Goal: Navigation & Orientation: Find specific page/section

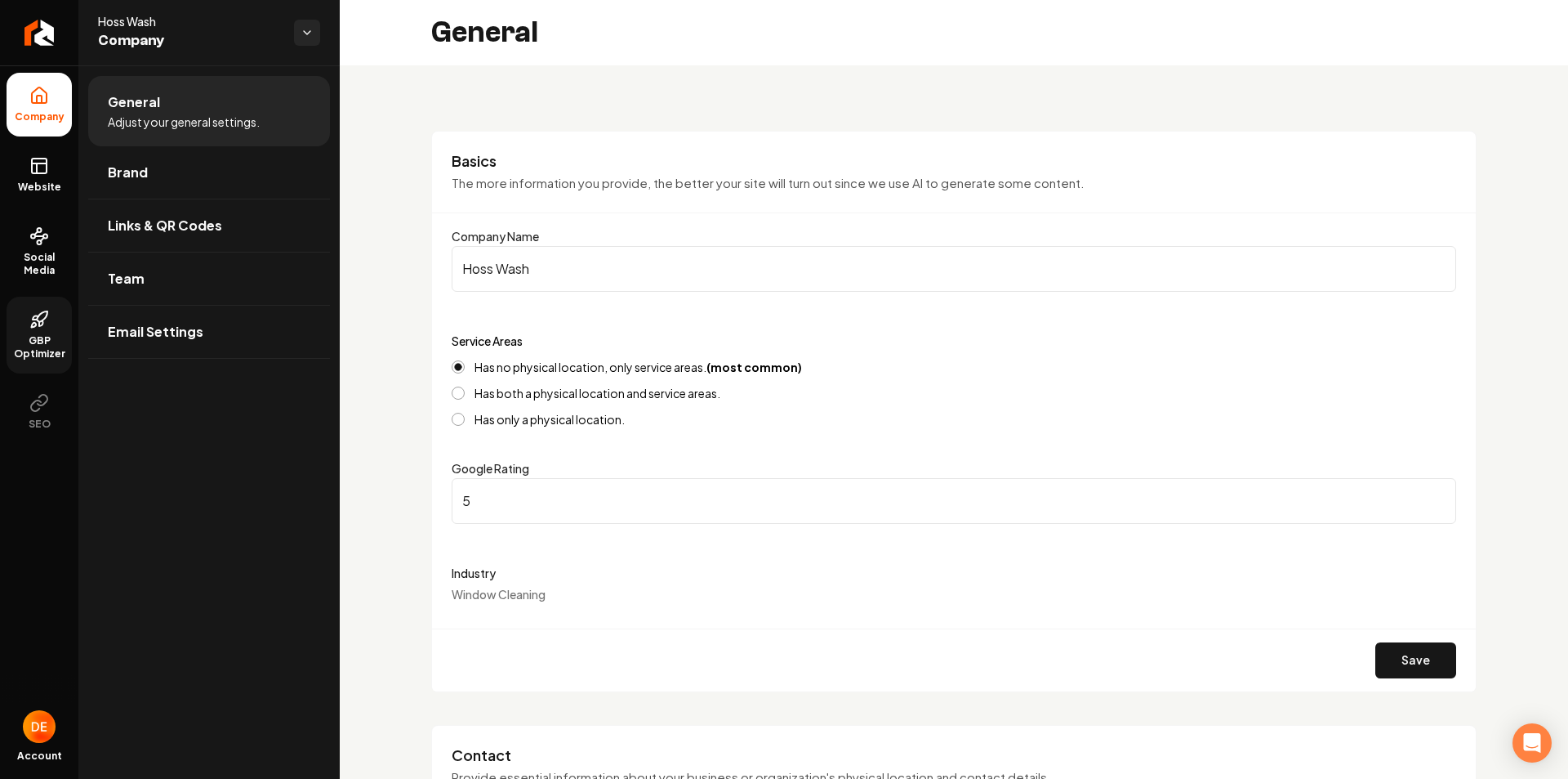
click at [47, 332] on link "GBP Optimizer" at bounding box center [39, 335] width 65 height 77
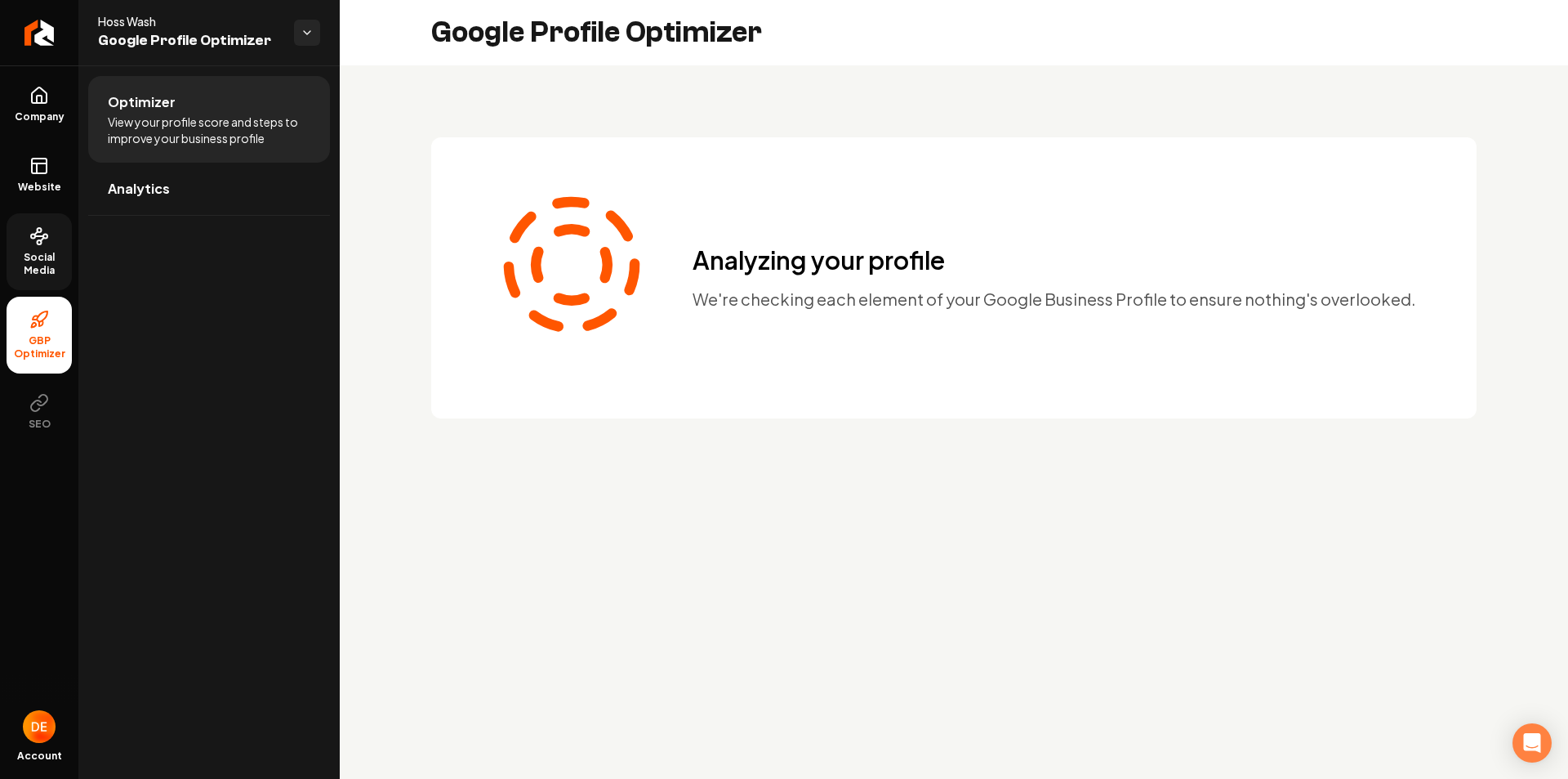
click at [57, 262] on span "Social Media" at bounding box center [39, 264] width 65 height 26
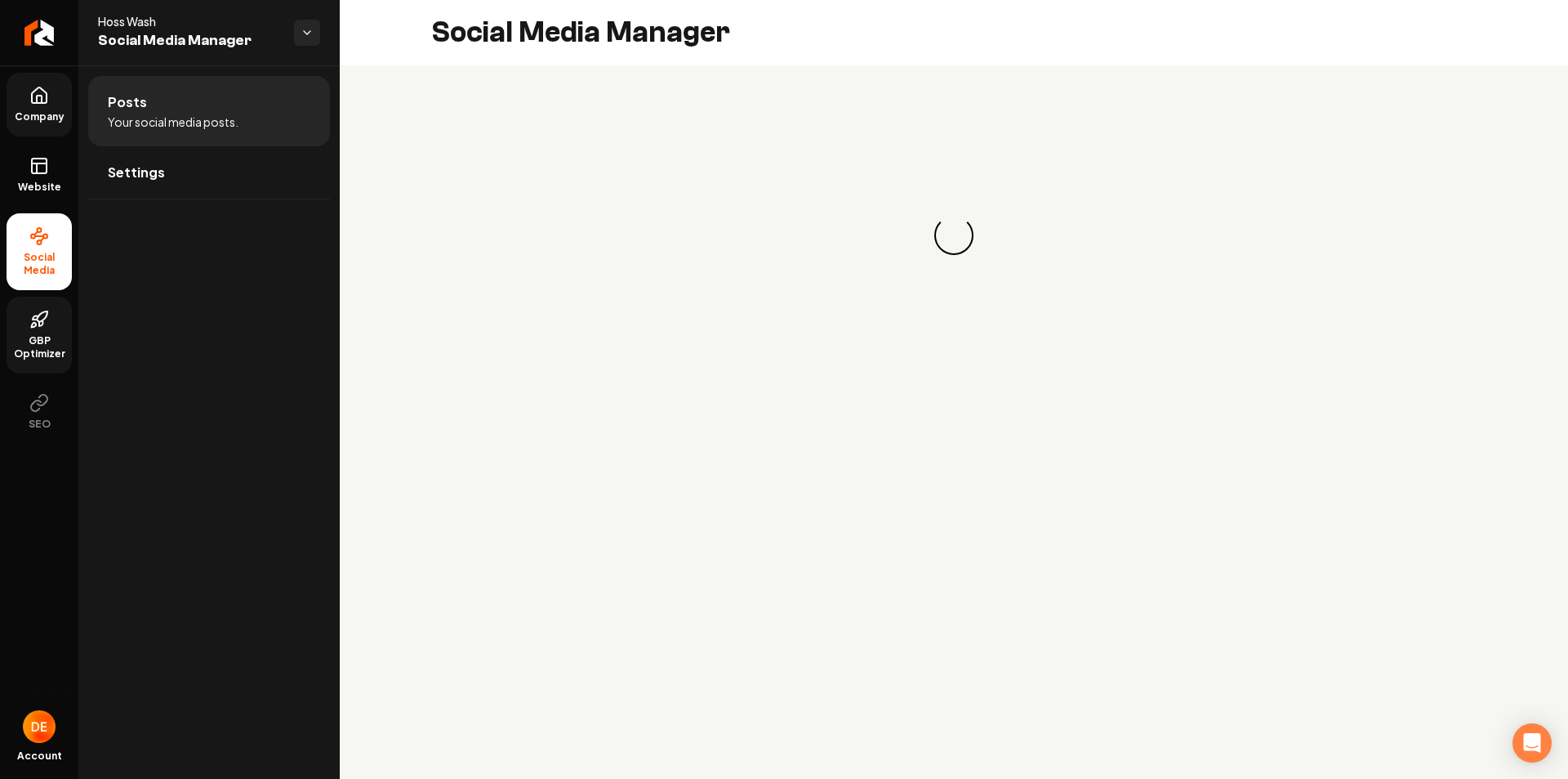
click at [62, 107] on link "Company" at bounding box center [39, 104] width 65 height 63
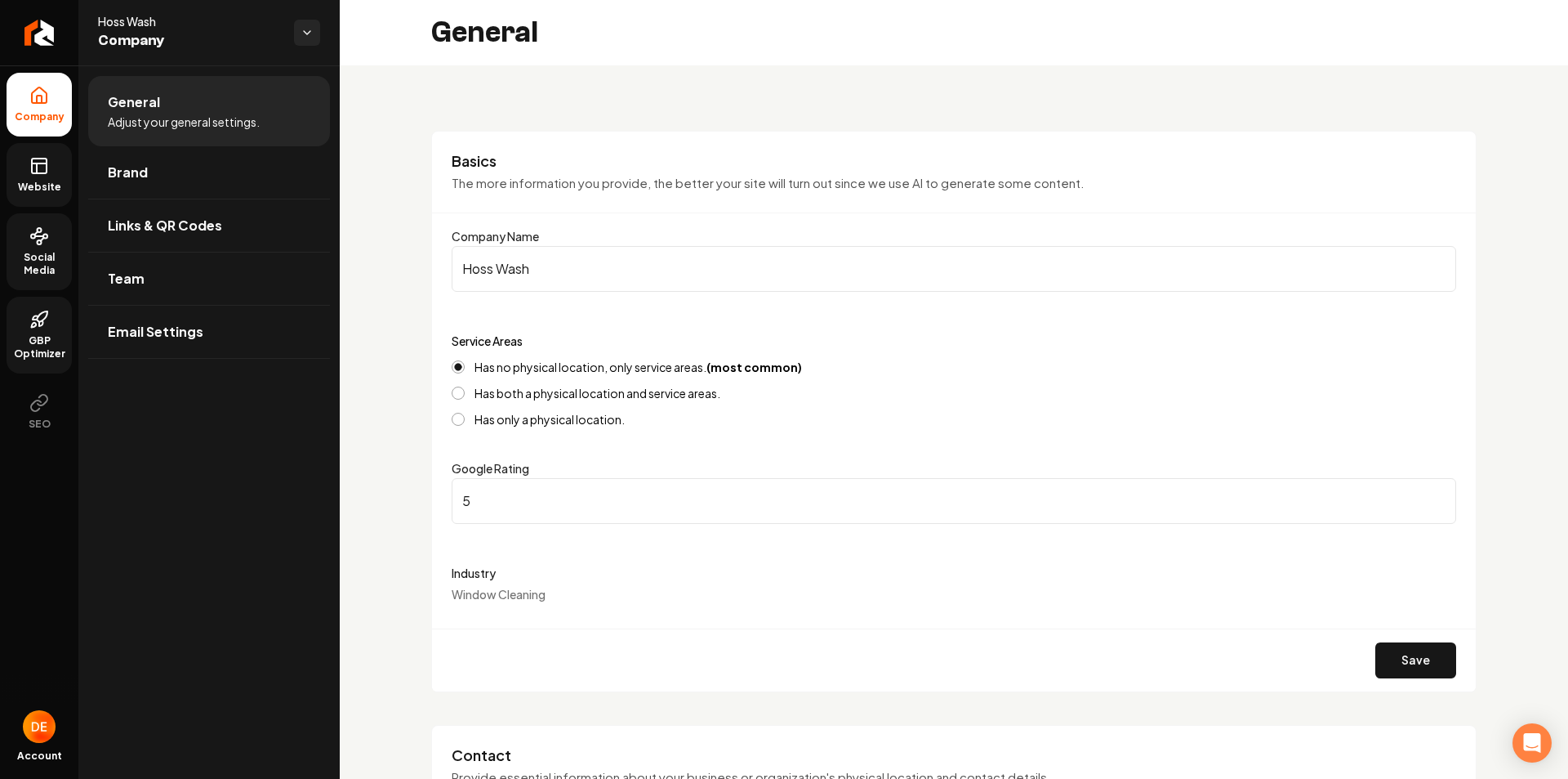
click at [58, 175] on link "Website" at bounding box center [39, 174] width 65 height 63
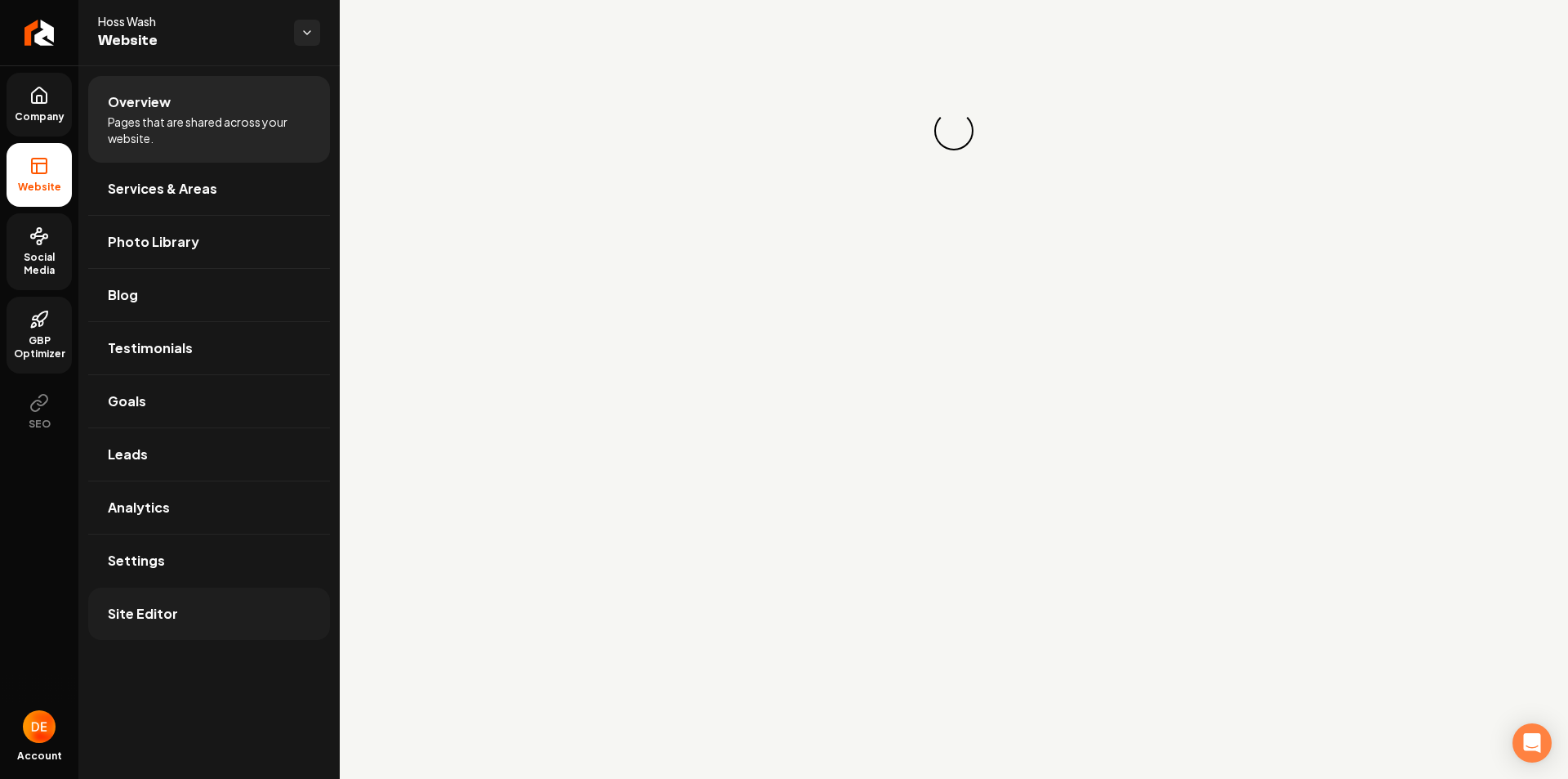
click at [214, 617] on link "Site Editor" at bounding box center [209, 613] width 241 height 53
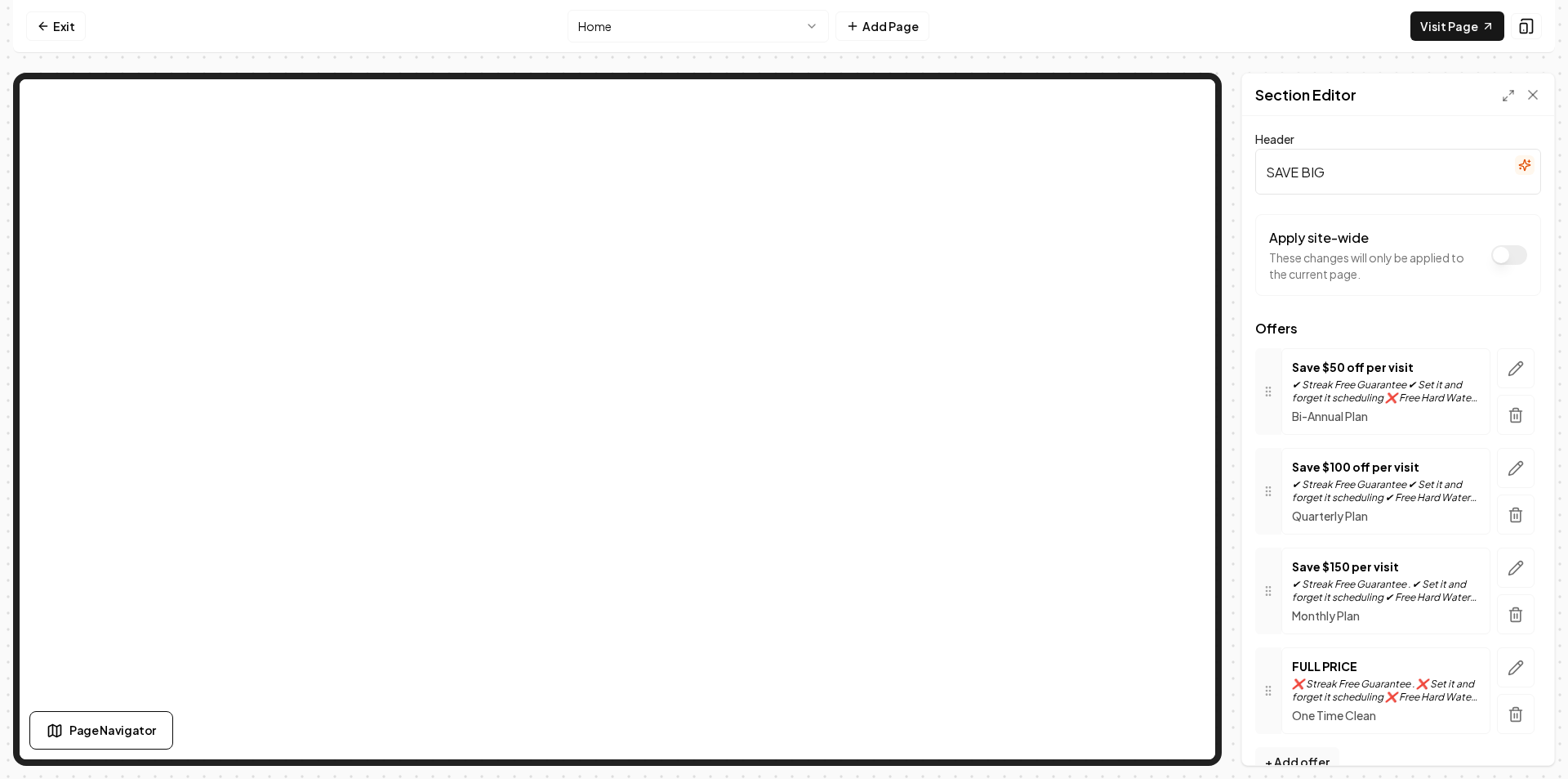
scroll to position [31, 0]
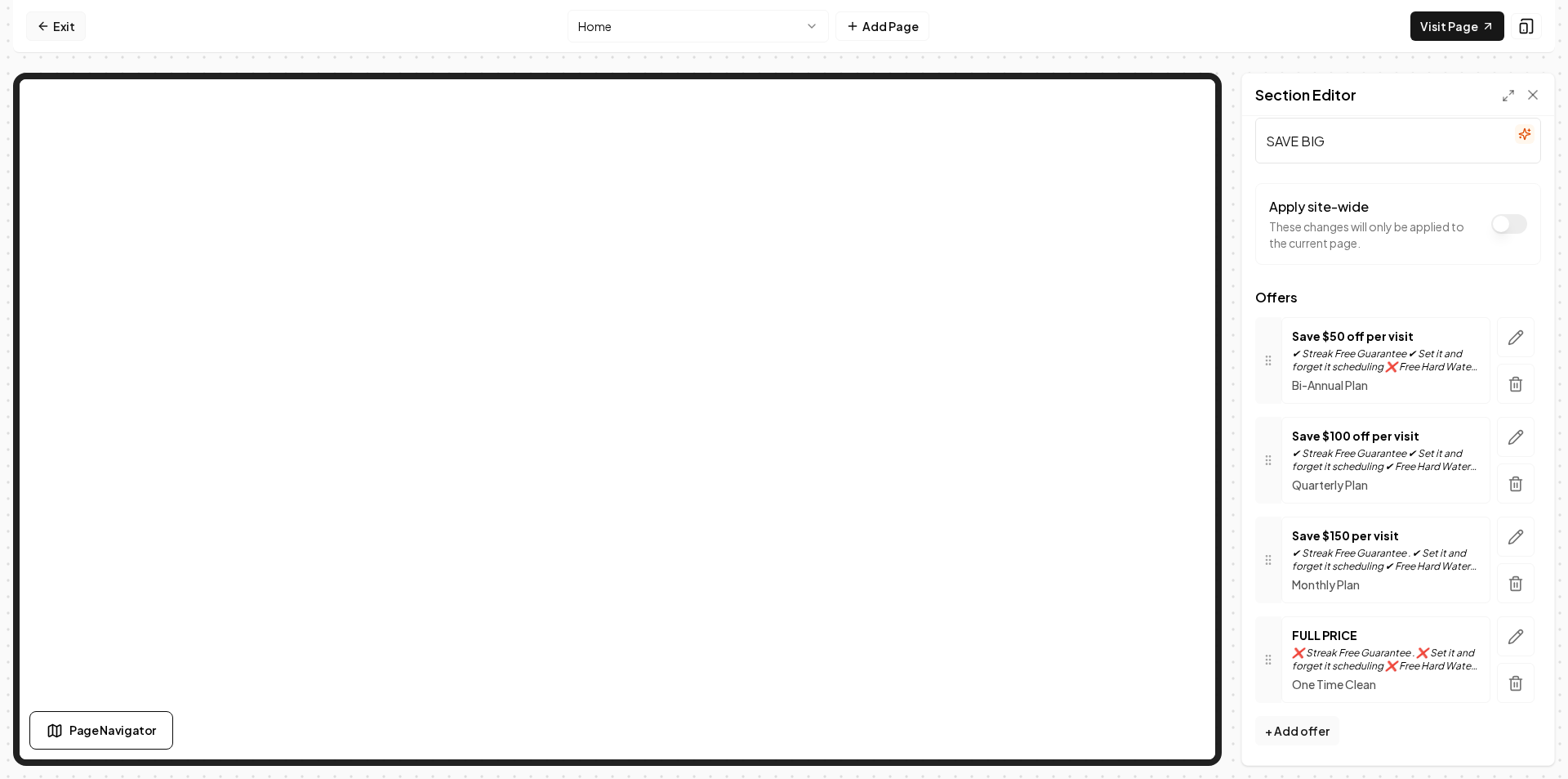
click at [50, 28] on link "Exit" at bounding box center [55, 26] width 59 height 29
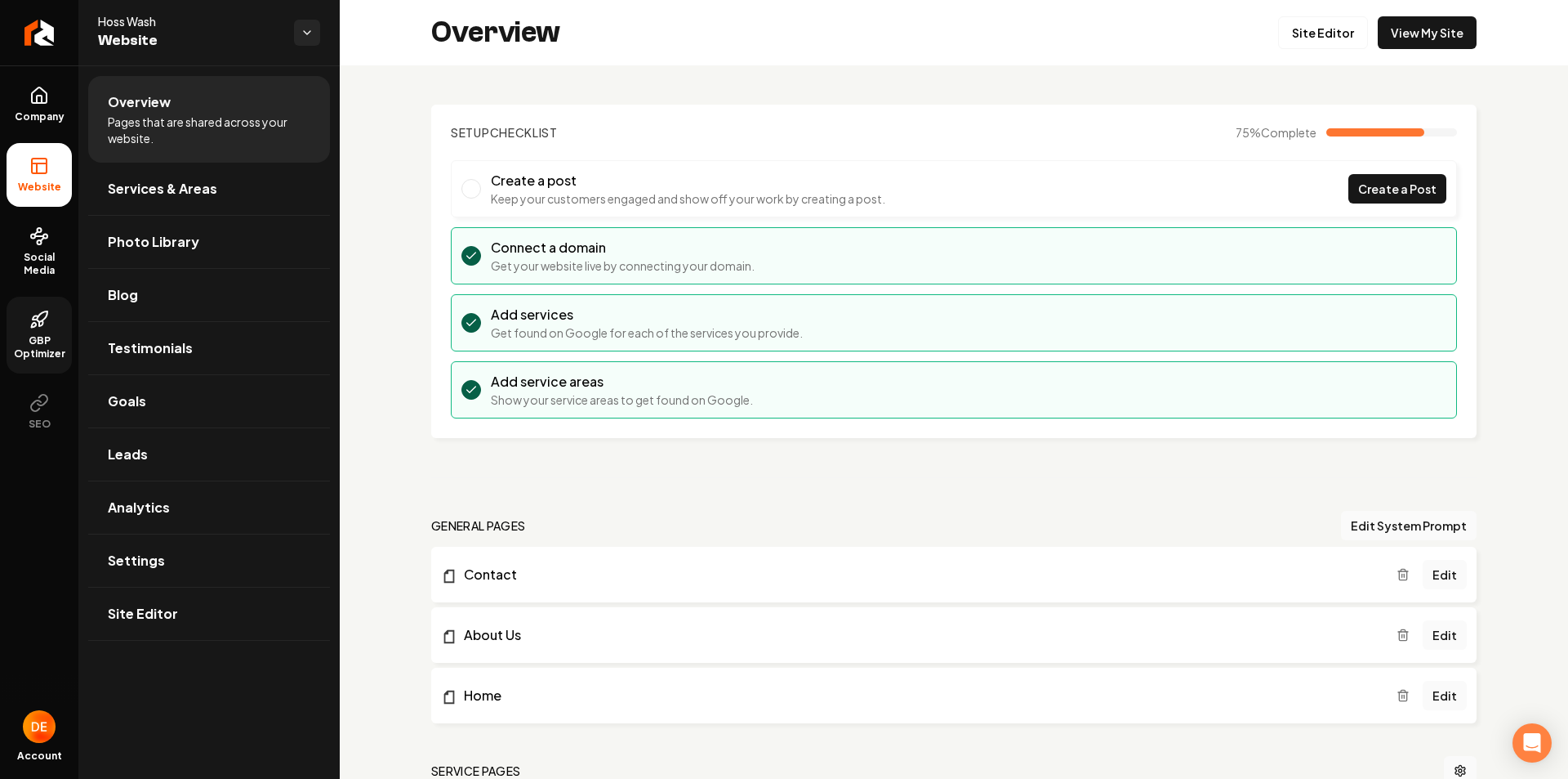
click at [49, 318] on icon at bounding box center [39, 319] width 19 height 19
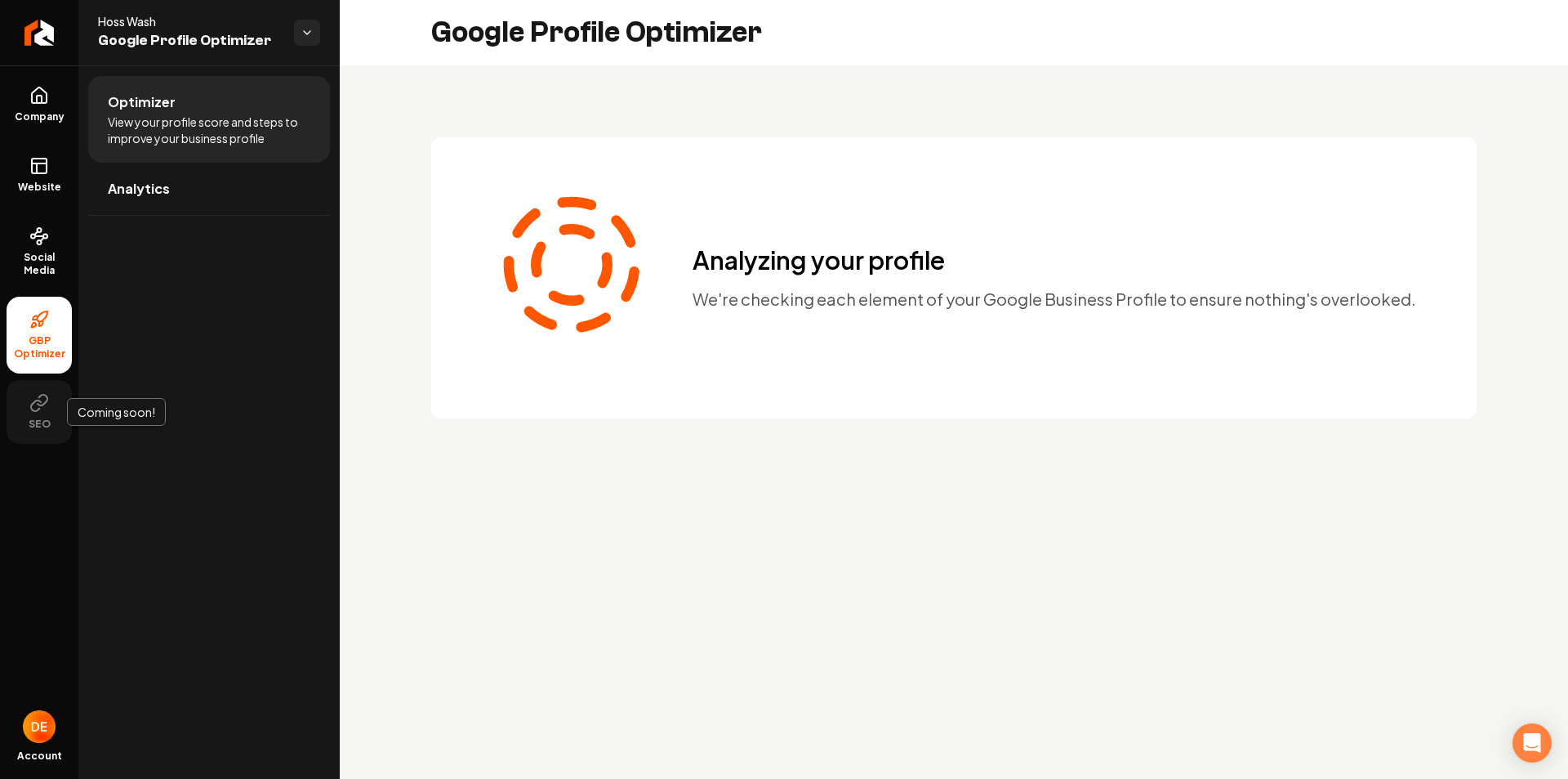
click at [41, 416] on button "SEO" at bounding box center [39, 411] width 65 height 63
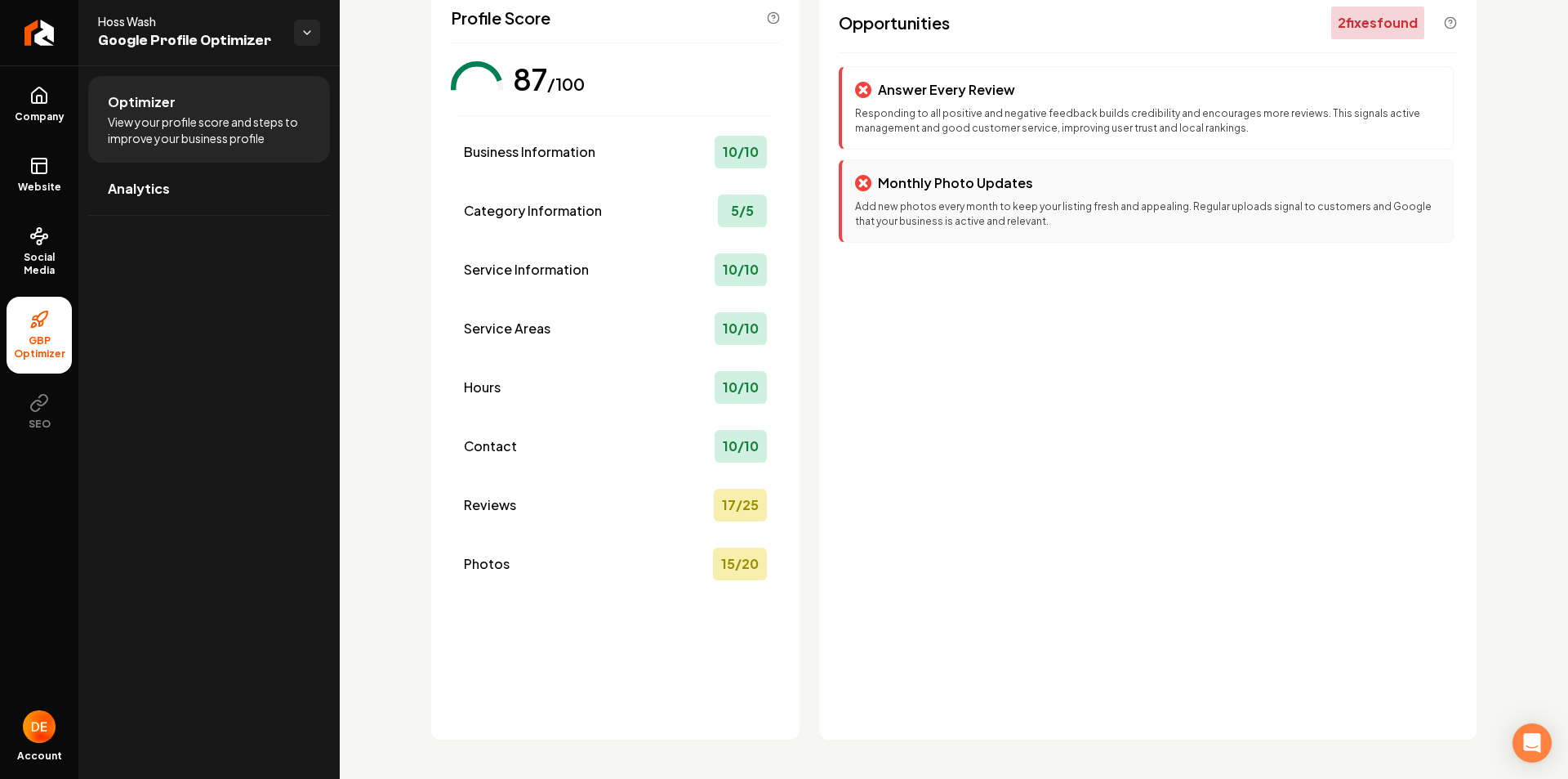
scroll to position [36, 0]
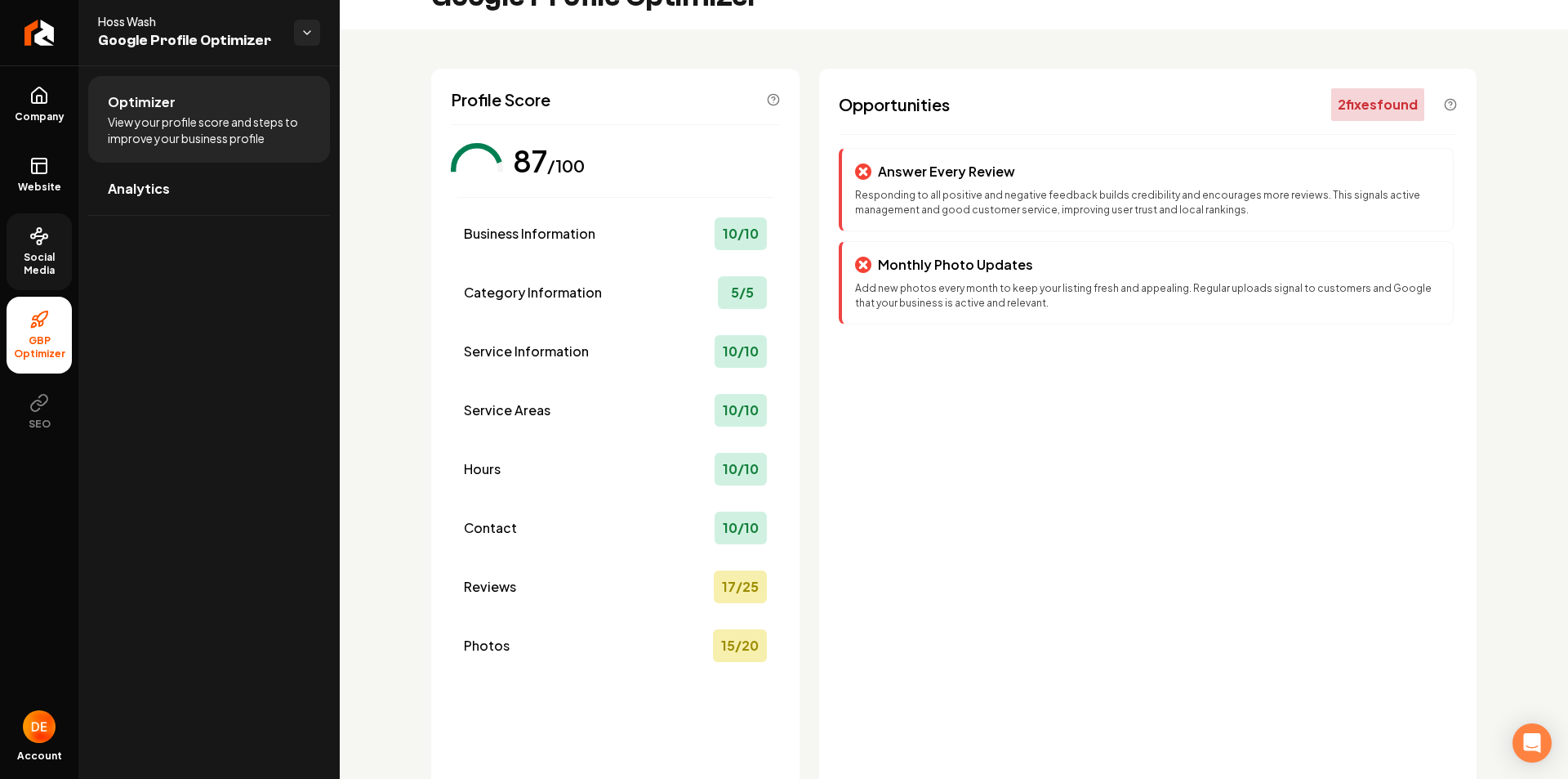
click at [31, 262] on span "Social Media" at bounding box center [39, 264] width 65 height 26
